Goal: Communication & Community: Answer question/provide support

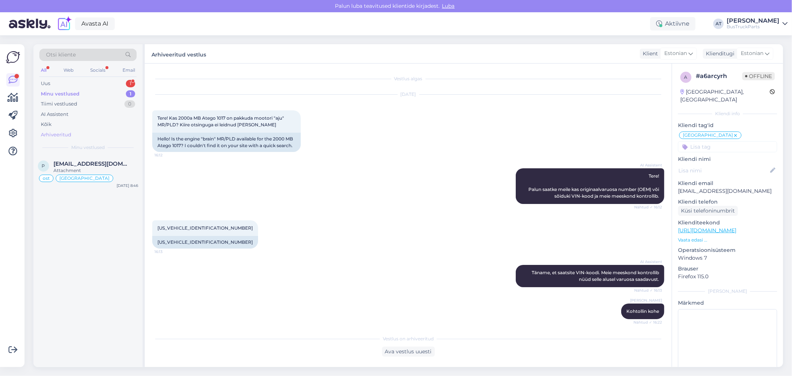
scroll to position [279, 0]
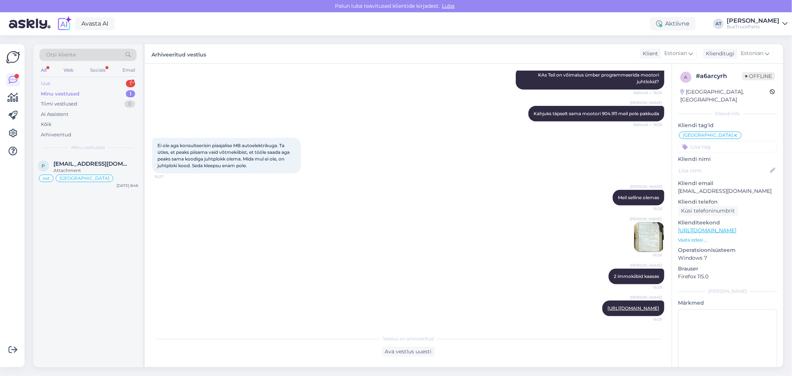
click at [65, 83] on div "Uus 1" at bounding box center [87, 83] width 97 height 10
click at [101, 165] on div "[PERSON_NAME] 1" at bounding box center [95, 163] width 85 height 7
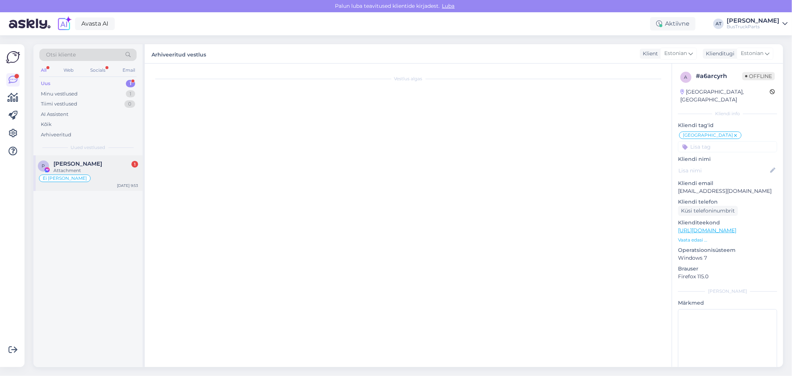
scroll to position [776, 0]
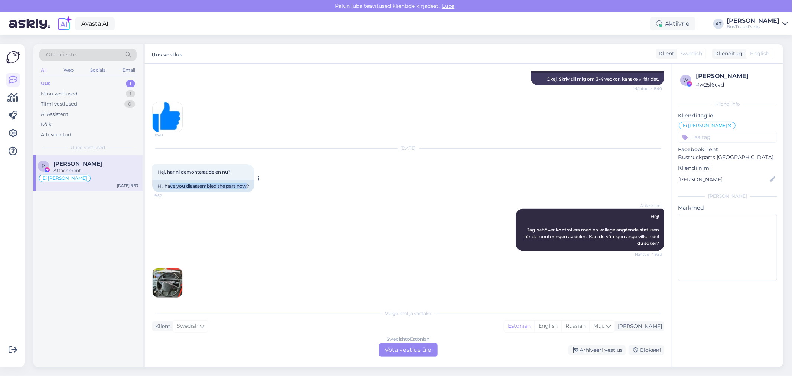
drag, startPoint x: 169, startPoint y: 177, endPoint x: 247, endPoint y: 177, distance: 77.9
click at [247, 180] on div "Hi, have you disassembled the part now?" at bounding box center [203, 186] width 102 height 13
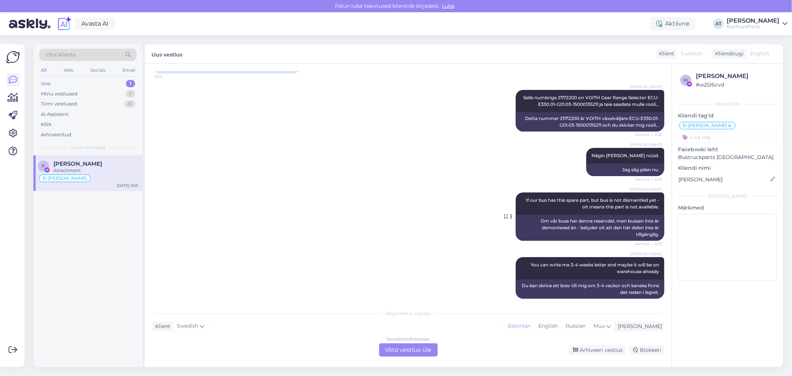
scroll to position [446, 0]
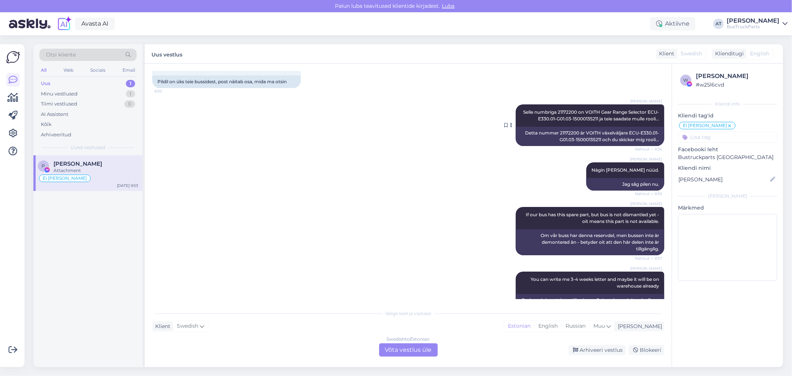
click at [565, 127] on div "Detta nummer 21172200 är VOITH växelväljare ECU-E330.01-G01.03-15000135211 och …" at bounding box center [590, 136] width 148 height 19
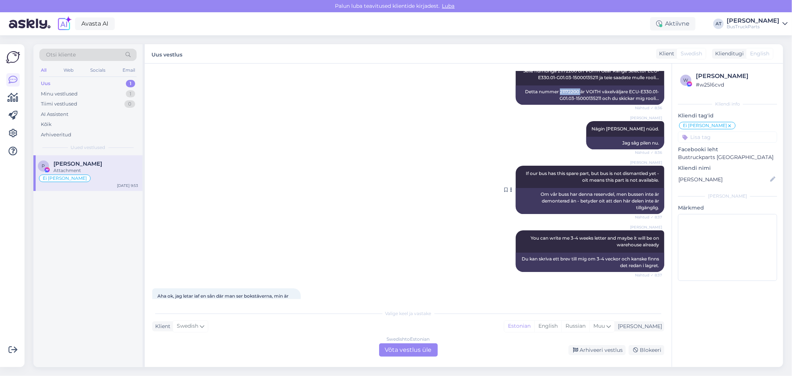
scroll to position [405, 0]
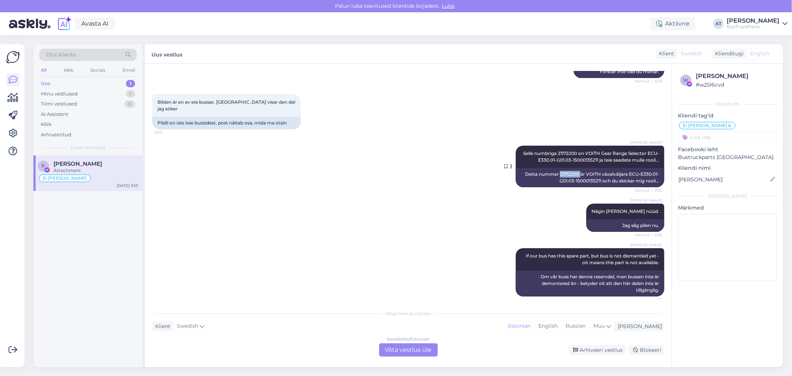
copy div "21172200"
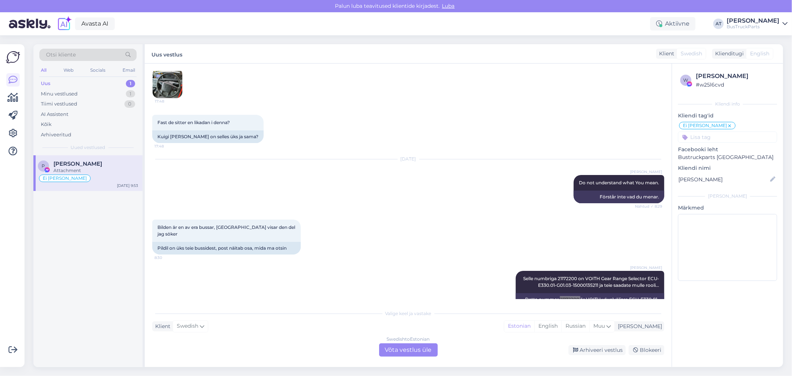
scroll to position [322, 0]
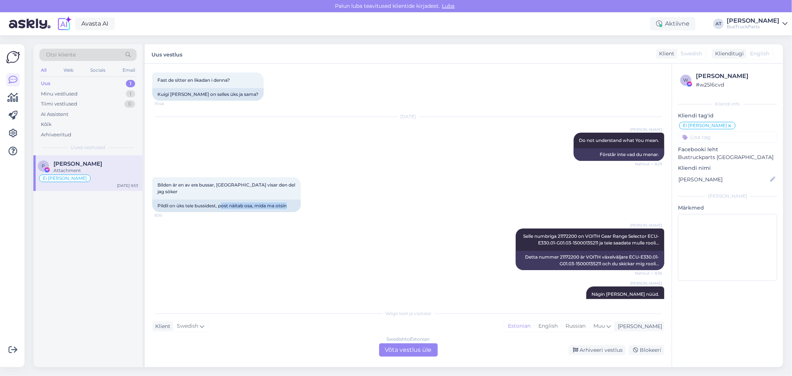
drag, startPoint x: 223, startPoint y: 196, endPoint x: 317, endPoint y: 196, distance: 93.9
click at [317, 196] on div "Bilden är en av era bussar, polen visar den del jag söker 8:30 Pildil on üks te…" at bounding box center [408, 194] width 512 height 51
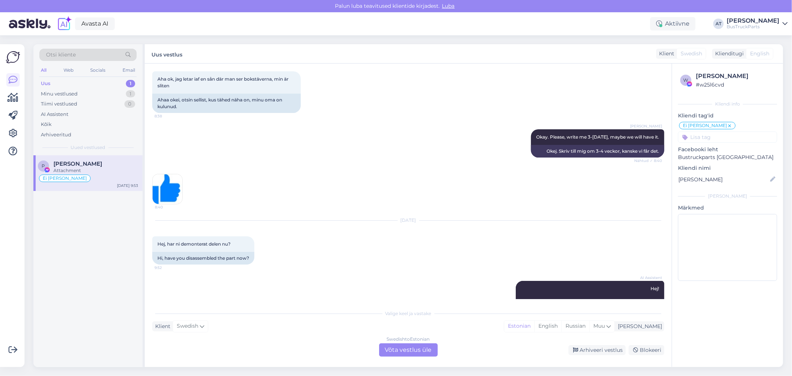
scroll to position [776, 0]
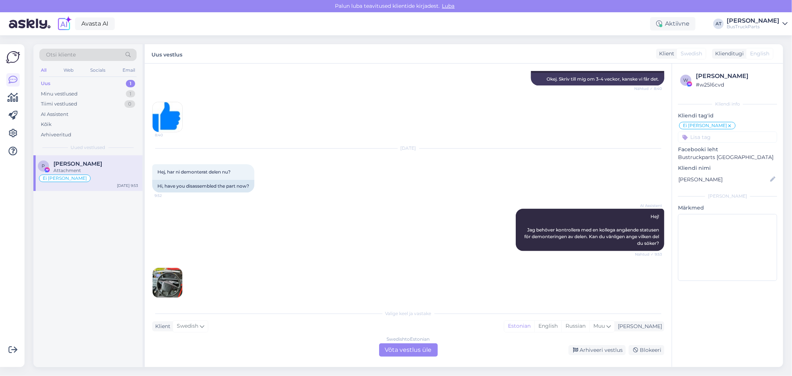
click at [170, 271] on img at bounding box center [168, 283] width 30 height 30
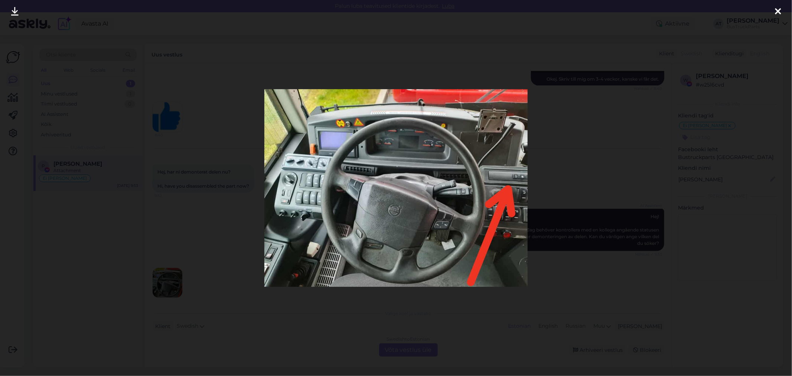
click at [576, 200] on div at bounding box center [396, 188] width 792 height 376
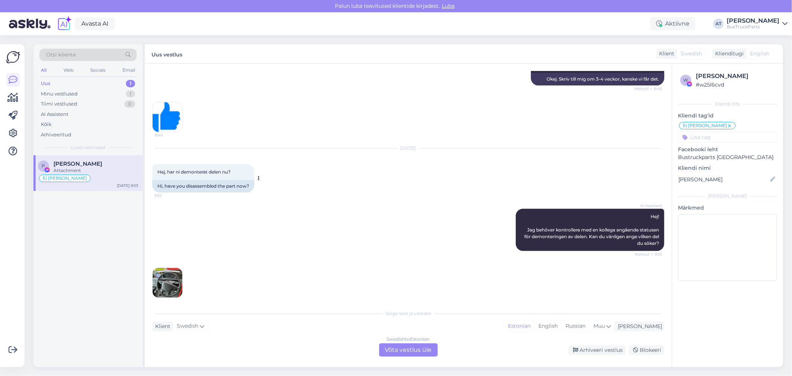
click at [221, 180] on div "Hi, have you disassembled the part now?" at bounding box center [203, 186] width 102 height 13
click at [408, 354] on div "Swedish to Estonian Võta vestlus üle" at bounding box center [408, 349] width 59 height 13
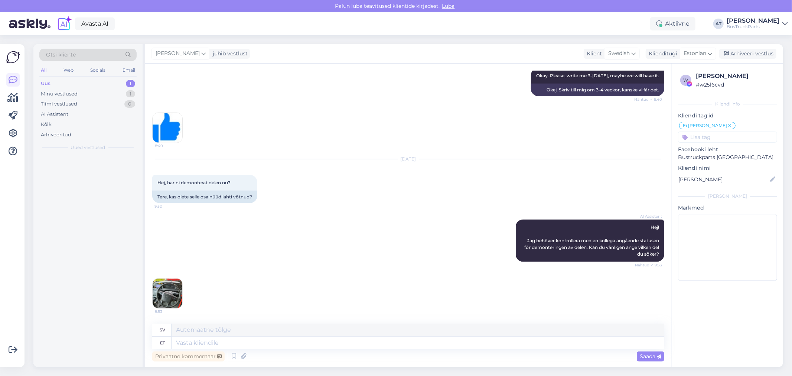
scroll to position [758, 0]
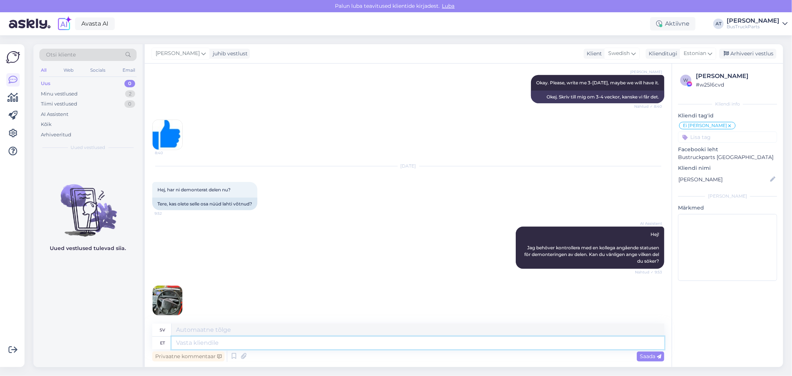
click at [355, 341] on textarea at bounding box center [417, 342] width 493 height 13
type textarea "Hello."
type textarea "Hej."
type textarea "Hello. Not"
type textarea "Hallå. Inte."
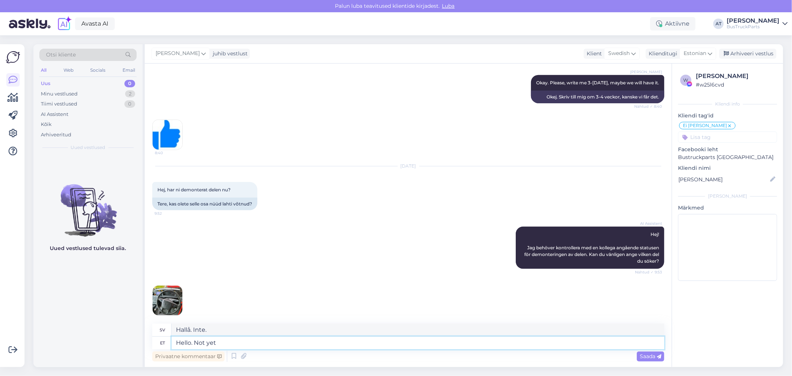
type textarea "Hello. Not yet :"
type textarea "Hej. Inte än."
type textarea "Hello. Not yet :("
type textarea "Hej. Inte än :("
type textarea "Hello. Not yet :("
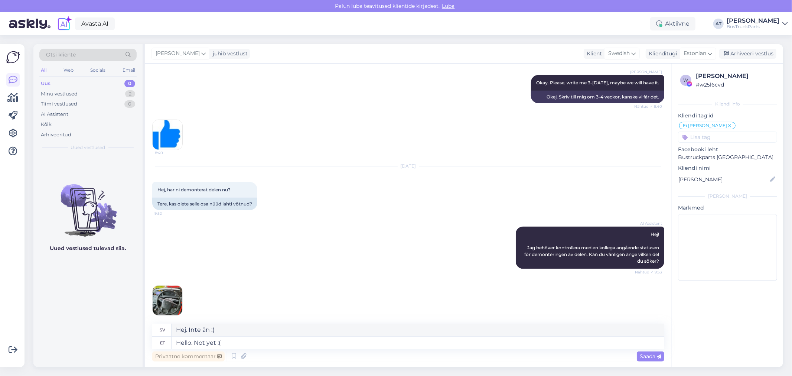
drag, startPoint x: 655, startPoint y: 354, endPoint x: 648, endPoint y: 352, distance: 7.8
click at [655, 355] on span "Saada" at bounding box center [651, 356] width 22 height 7
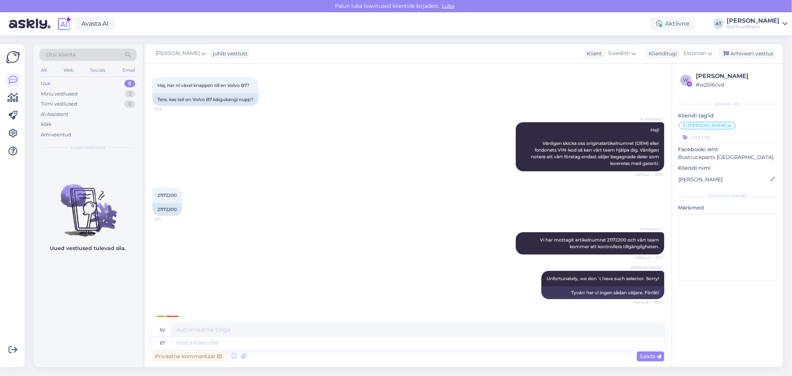
scroll to position [0, 0]
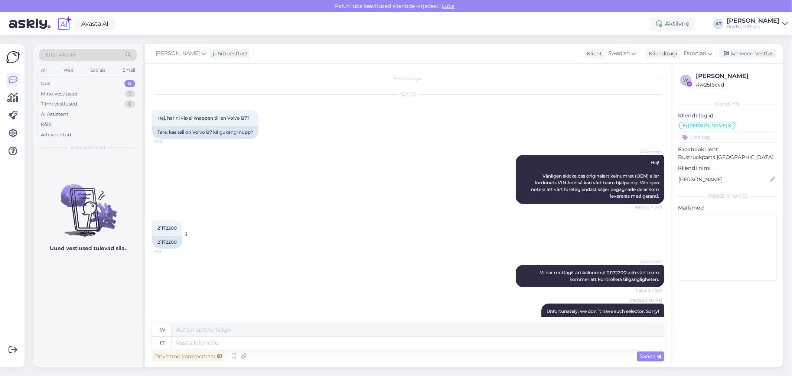
click at [162, 242] on div "21172200" at bounding box center [167, 242] width 30 height 13
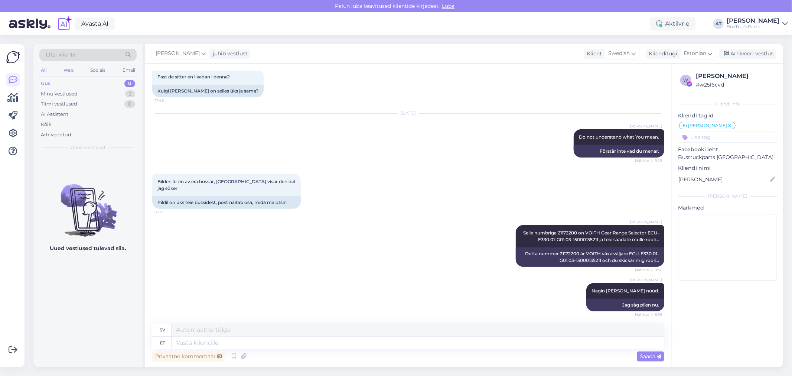
scroll to position [165, 0]
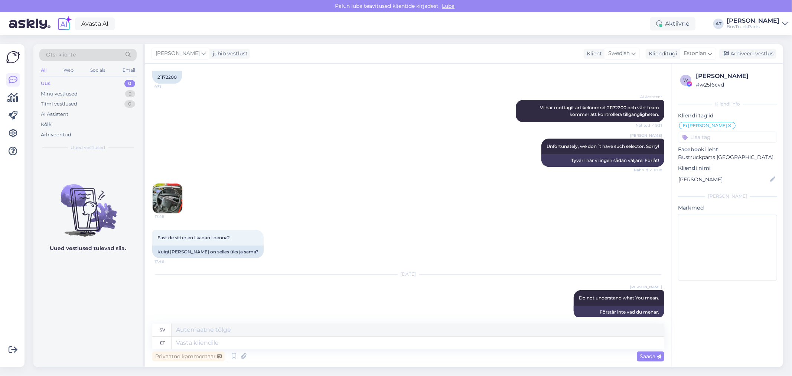
click at [183, 201] on div "17:48" at bounding box center [408, 198] width 512 height 47
click at [157, 196] on img at bounding box center [168, 198] width 30 height 30
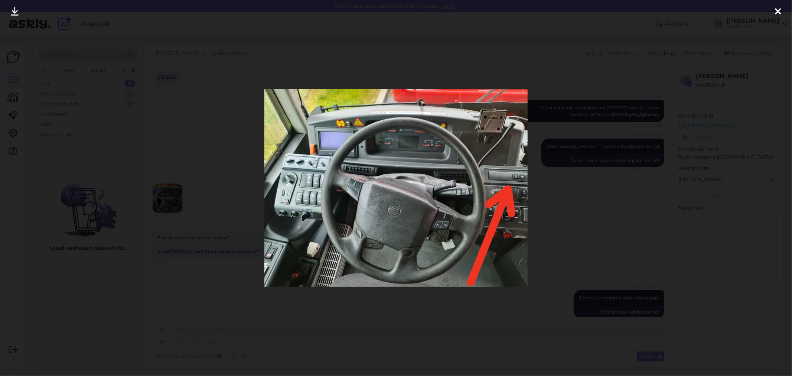
click at [596, 150] on div at bounding box center [396, 188] width 792 height 376
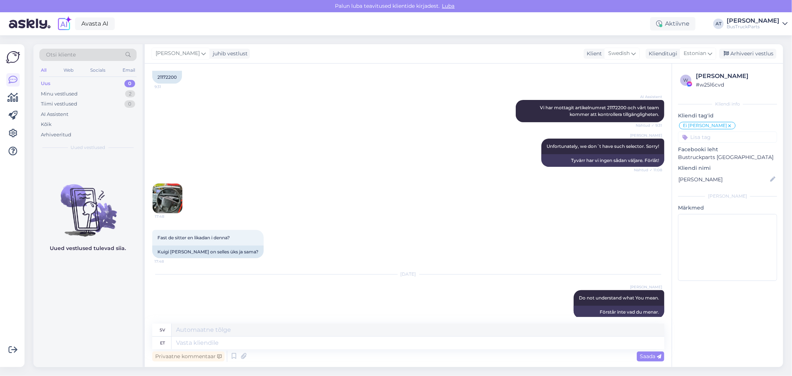
scroll to position [206, 0]
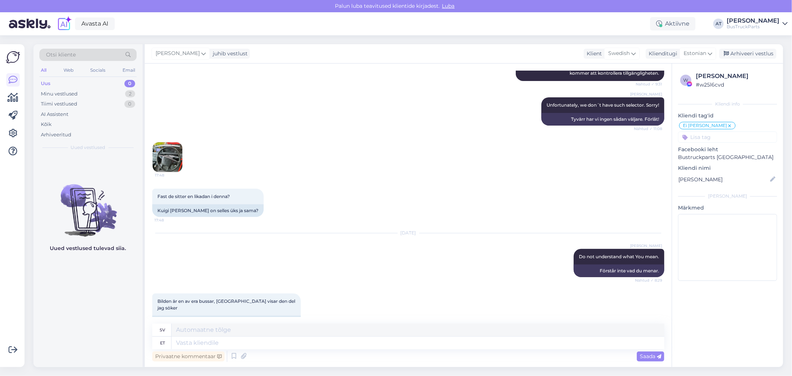
click at [176, 162] on img at bounding box center [168, 157] width 30 height 30
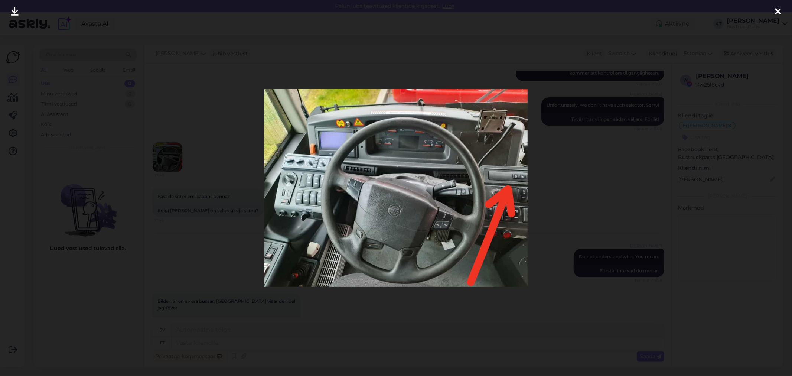
click at [587, 134] on div at bounding box center [396, 188] width 792 height 376
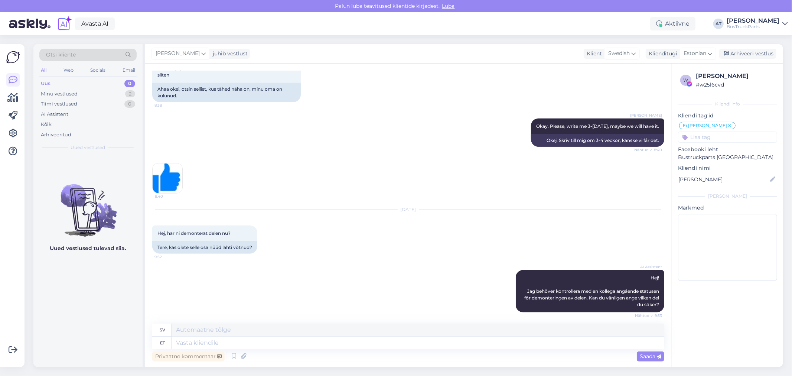
scroll to position [803, 0]
